Goal: Task Accomplishment & Management: Use online tool/utility

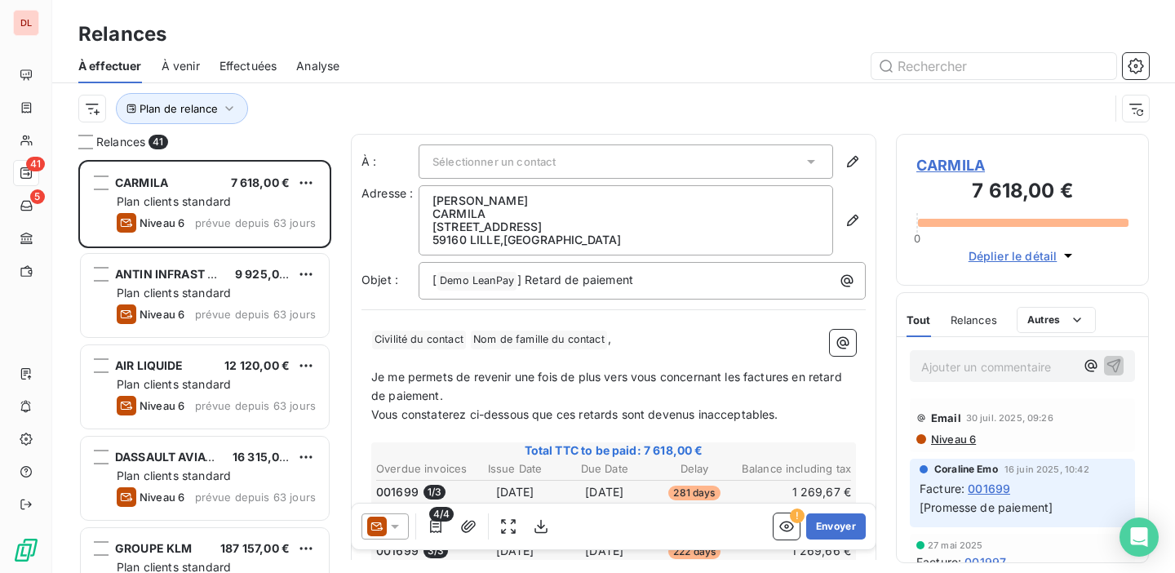
scroll to position [413, 253]
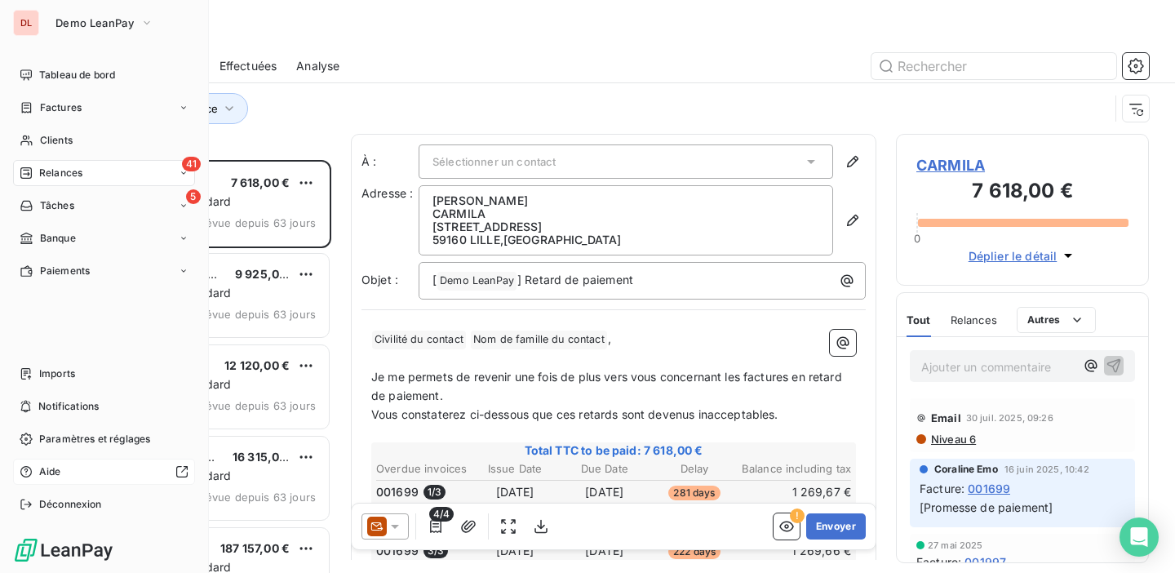
click at [49, 468] on span "Aide" at bounding box center [50, 471] width 22 height 15
click at [132, 175] on div "41 Relances" at bounding box center [104, 173] width 182 height 26
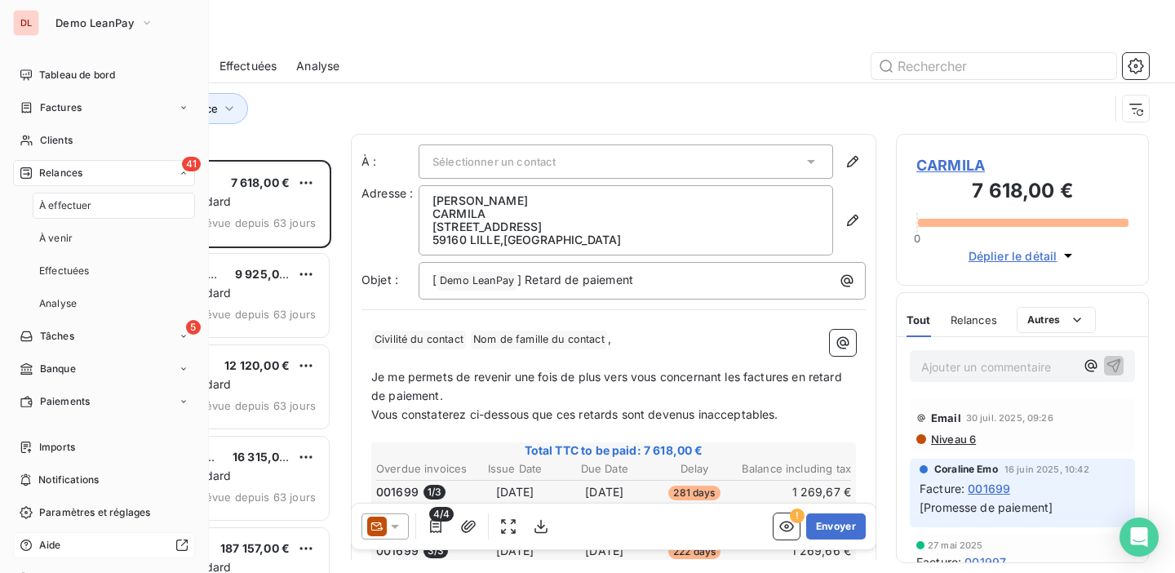
click at [108, 206] on div "À effectuer" at bounding box center [114, 206] width 162 height 26
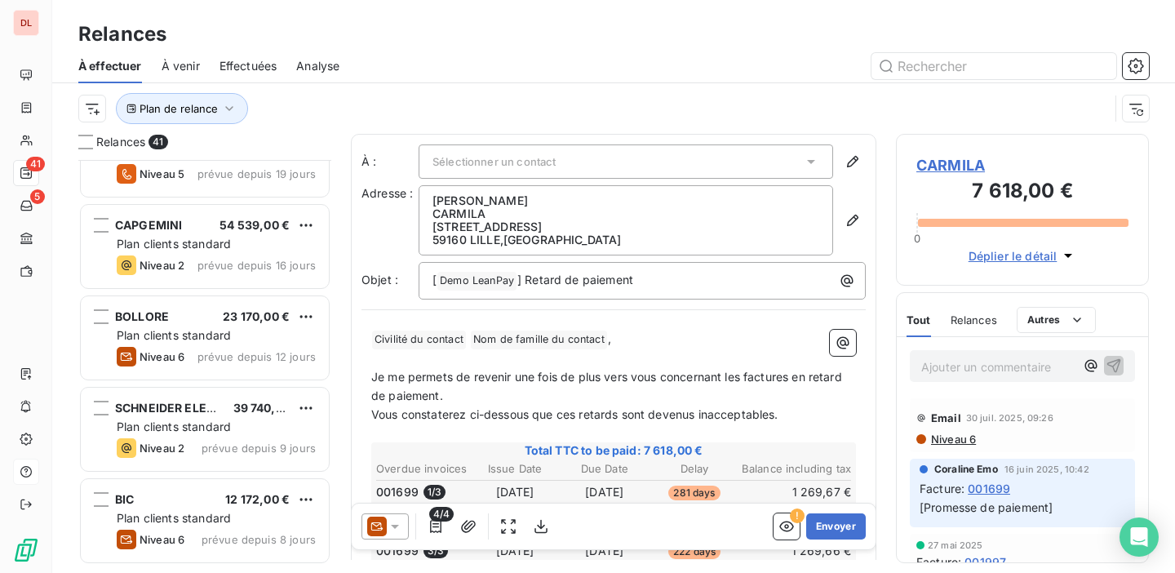
scroll to position [960, 0]
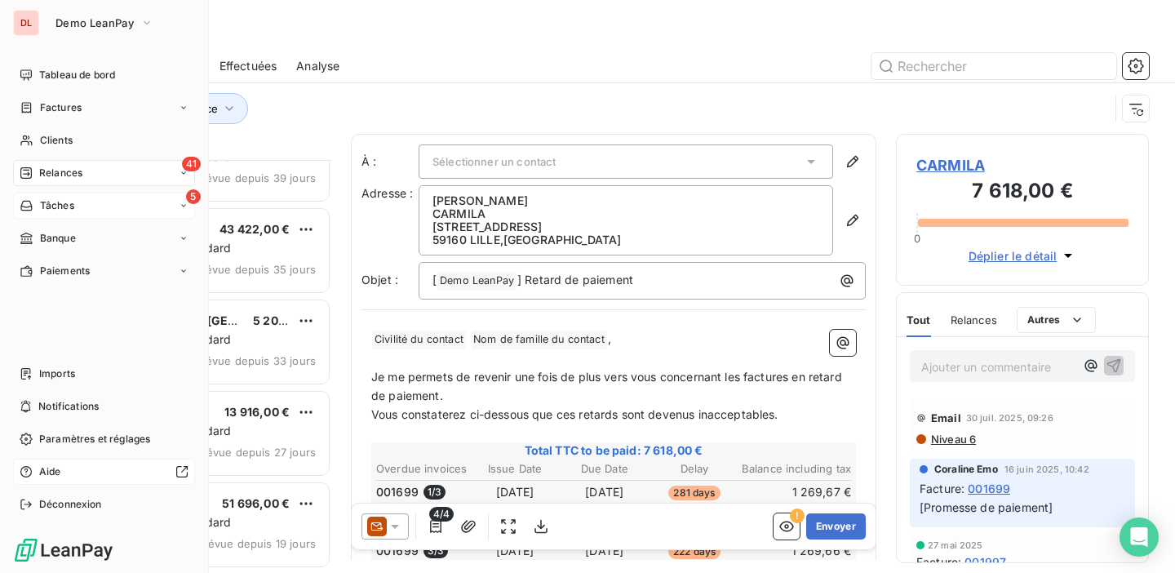
click at [93, 206] on div "5 Tâches" at bounding box center [104, 206] width 182 height 26
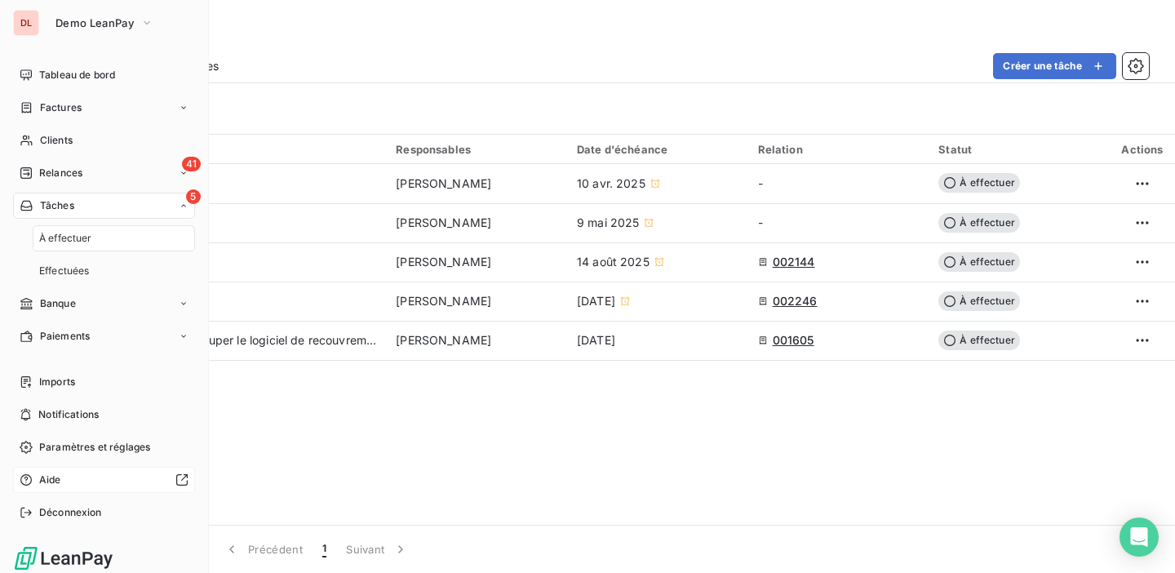
click at [132, 241] on div "À effectuer" at bounding box center [114, 238] width 162 height 26
click at [107, 180] on div "41 Relances" at bounding box center [104, 173] width 182 height 26
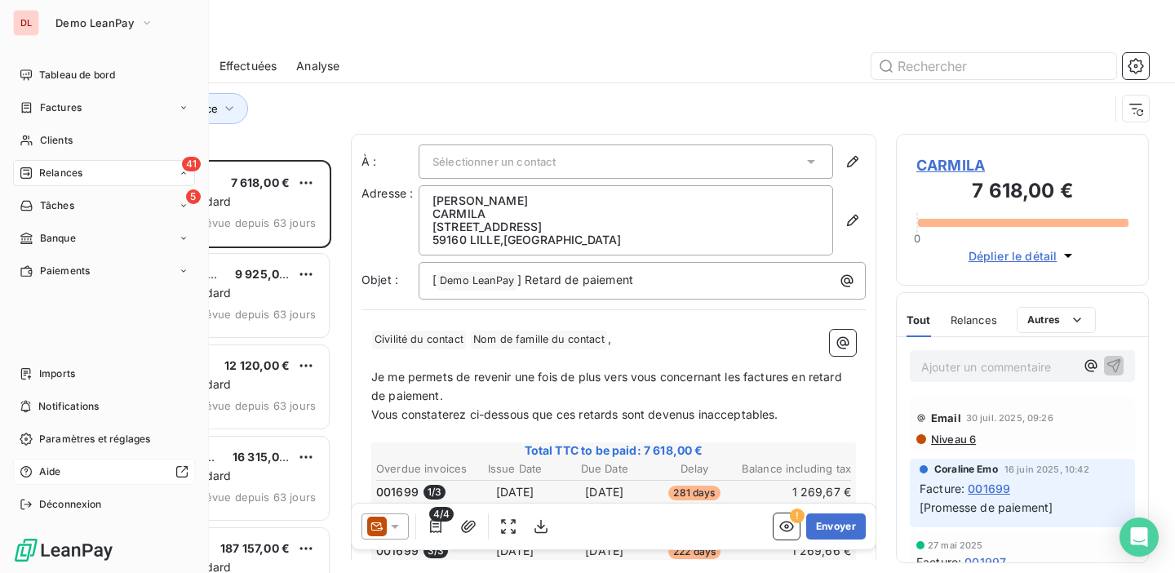
scroll to position [413, 253]
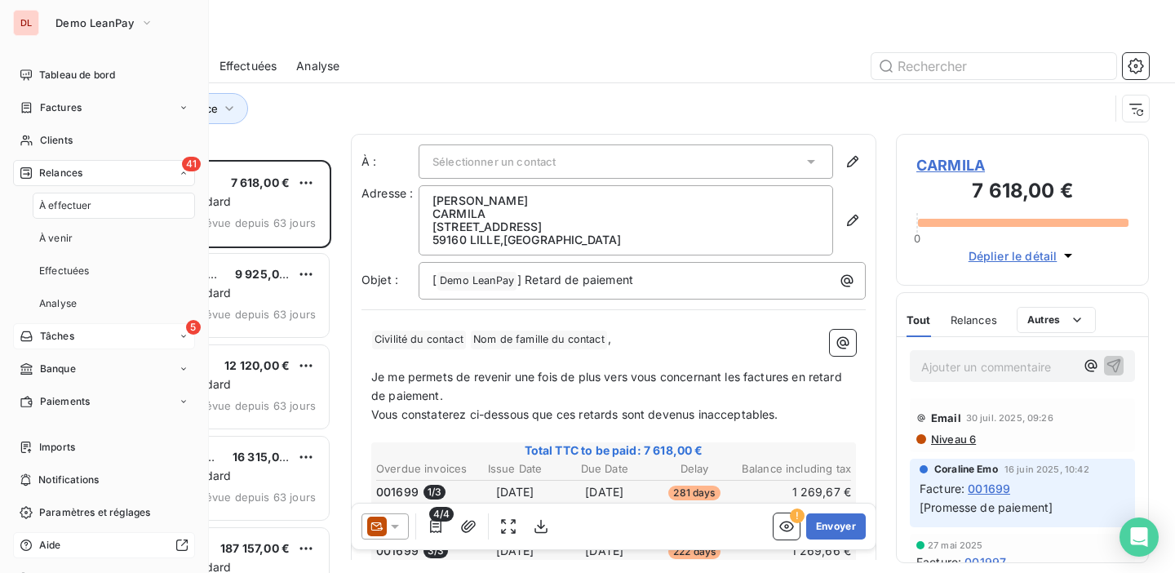
click at [165, 339] on div "5 Tâches" at bounding box center [104, 336] width 182 height 26
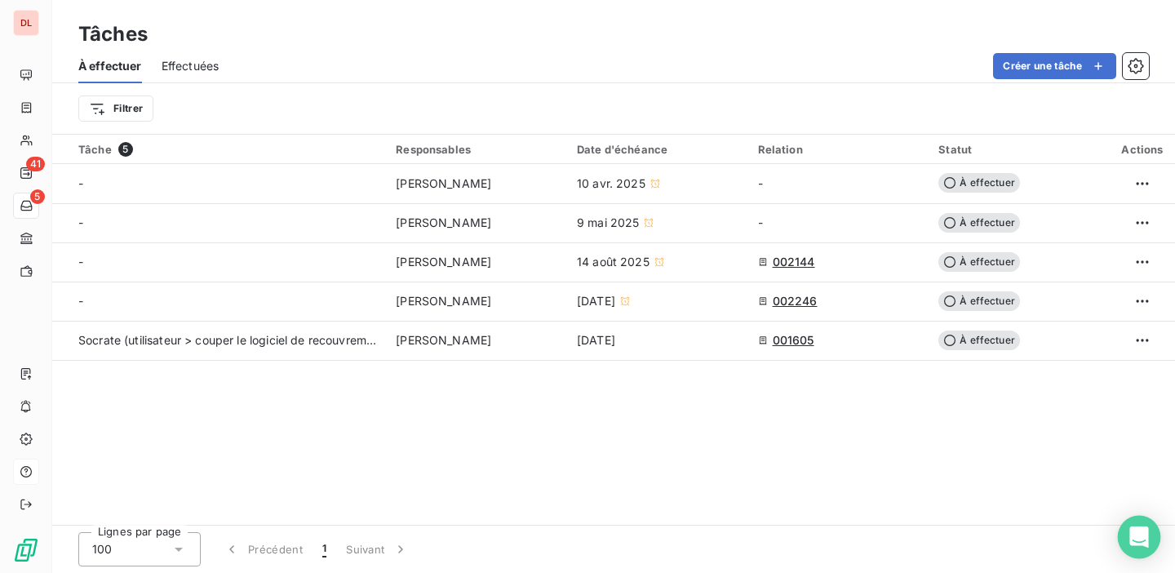
click at [1124, 547] on div "Open Intercom Messenger" at bounding box center [1139, 537] width 43 height 43
